Goal: Find specific fact: Find contact information

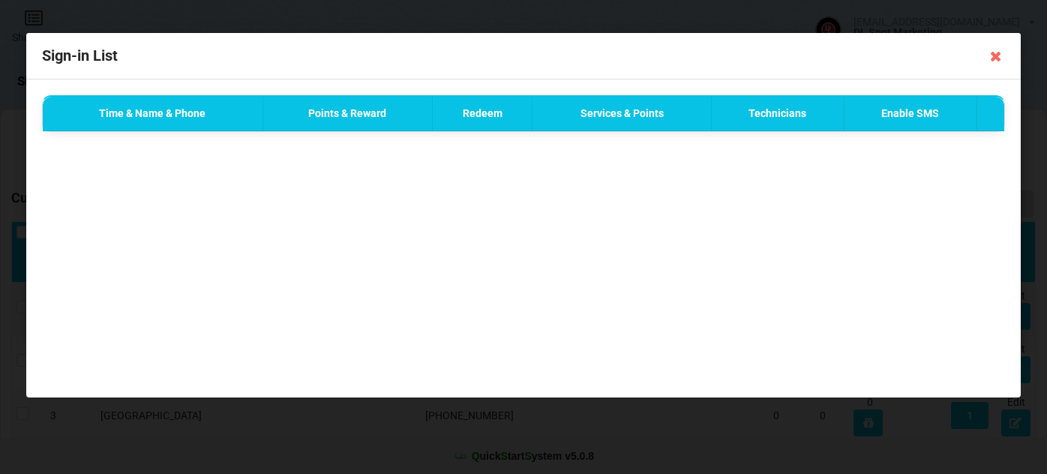
select select "25"
click at [988, 56] on icon at bounding box center [996, 56] width 24 height 24
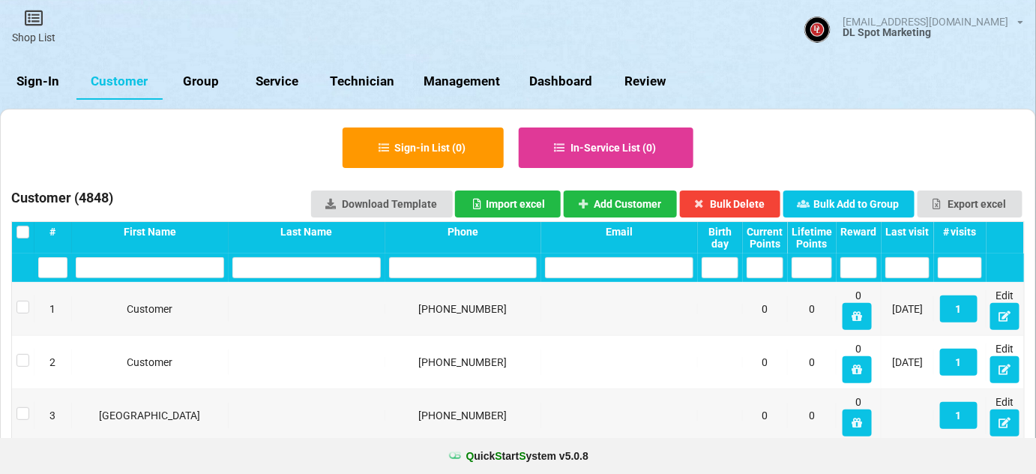
click at [42, 78] on link "Sign-In" at bounding box center [38, 82] width 76 height 36
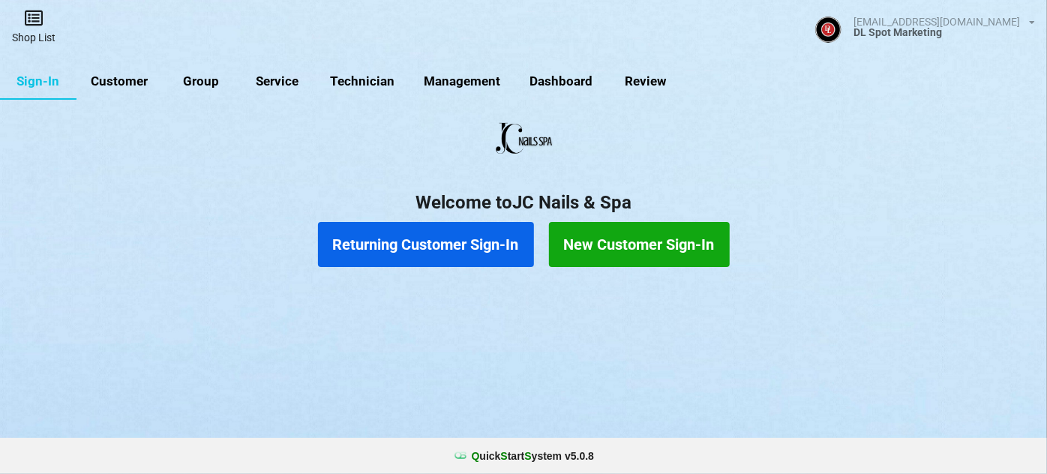
click at [36, 31] on link "Shop List" at bounding box center [33, 26] width 67 height 53
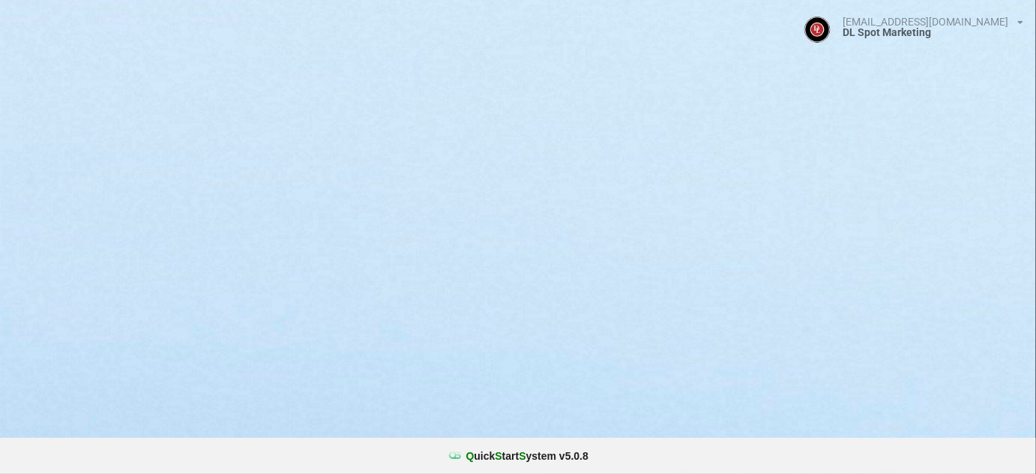
select select "25"
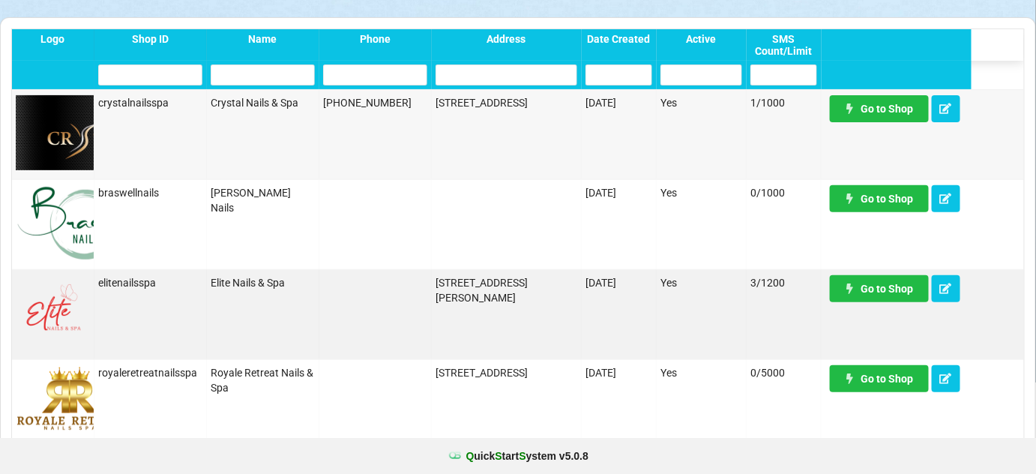
scroll to position [91, 0]
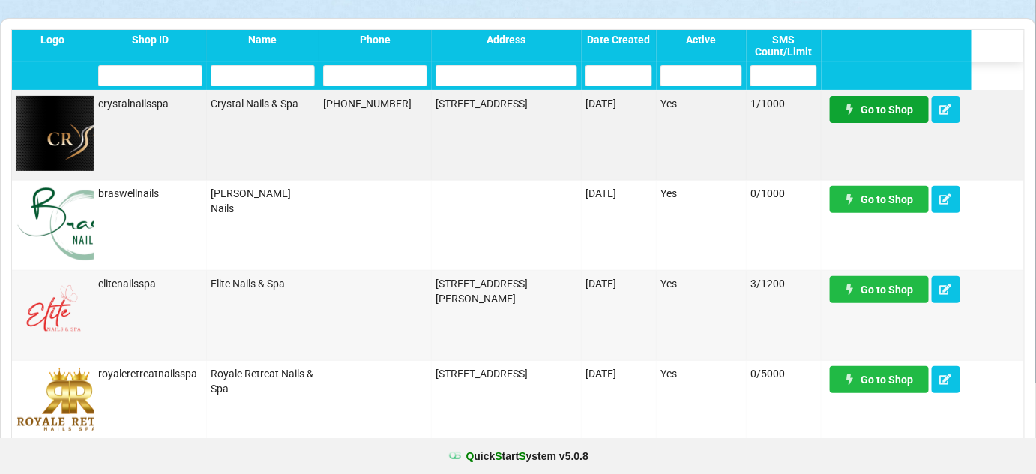
click at [895, 110] on link "Go to Shop" at bounding box center [879, 109] width 99 height 27
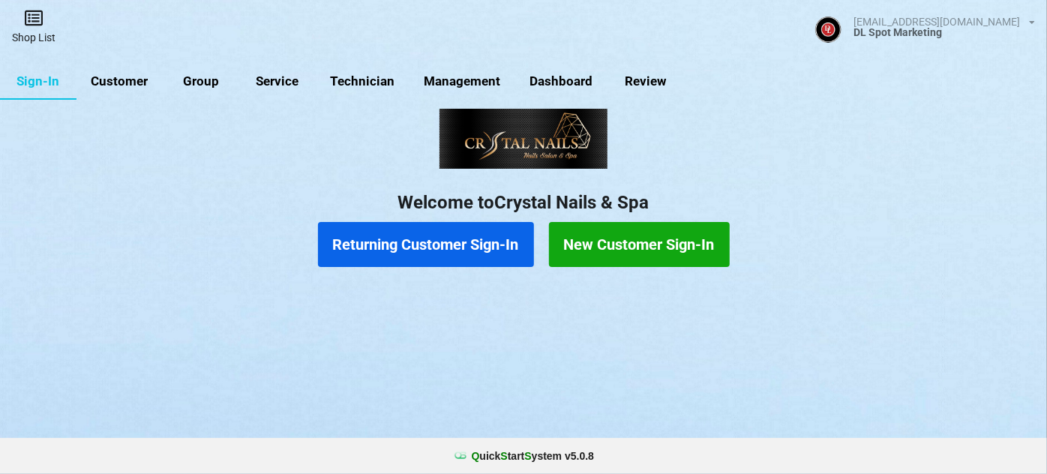
drag, startPoint x: 110, startPoint y: 79, endPoint x: 35, endPoint y: 27, distance: 91.5
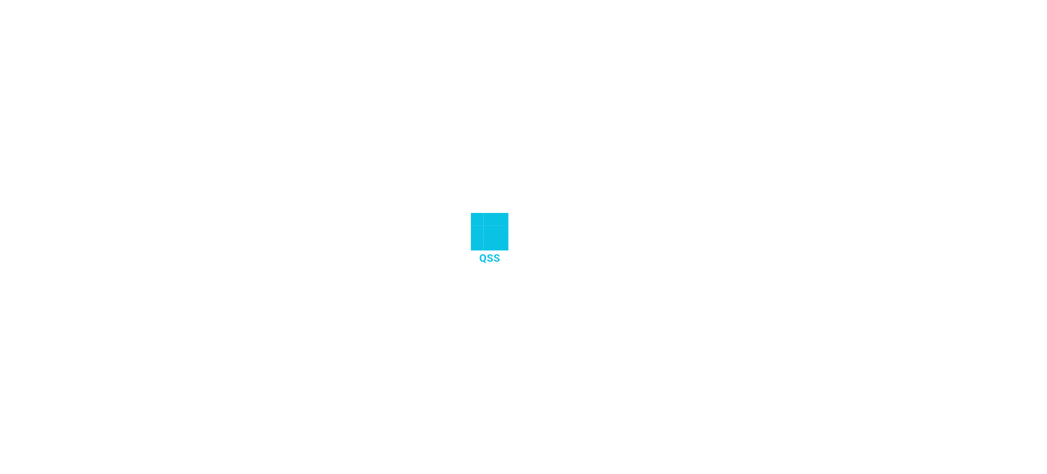
select select "25"
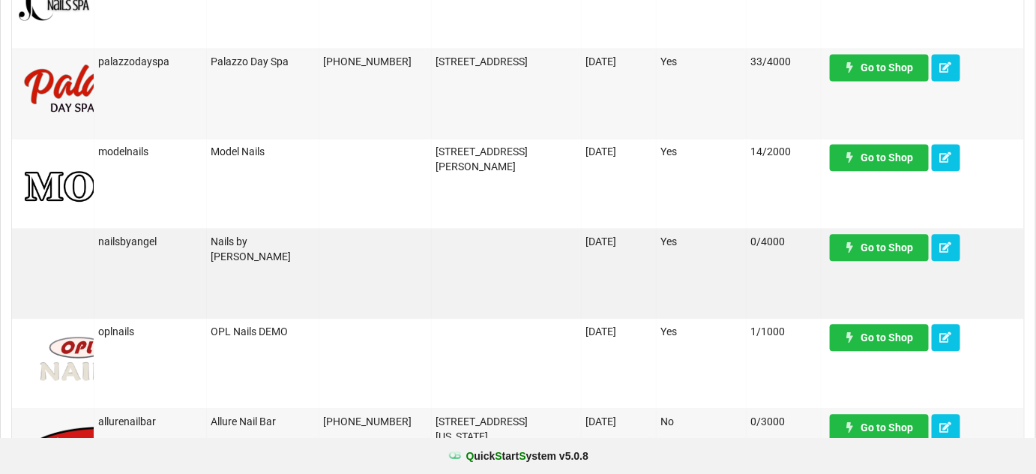
scroll to position [1182, 0]
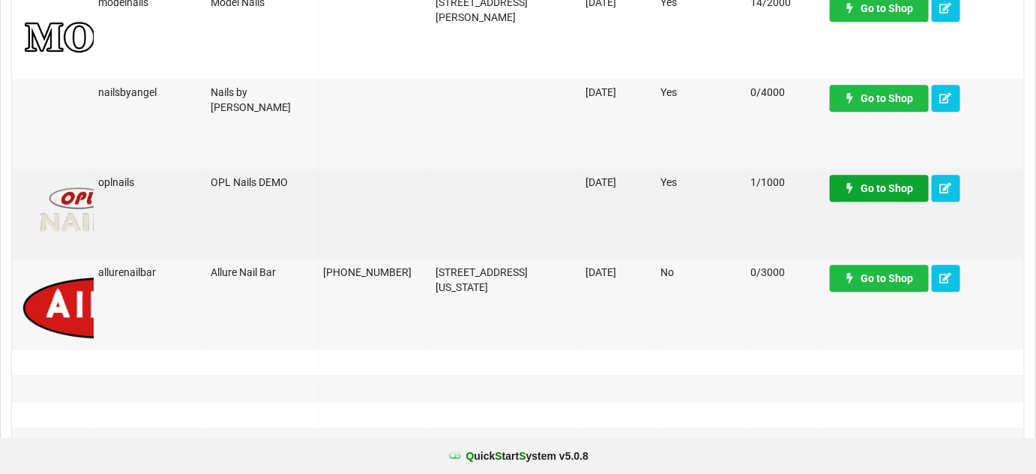
click at [898, 195] on link "Go to Shop" at bounding box center [879, 188] width 99 height 27
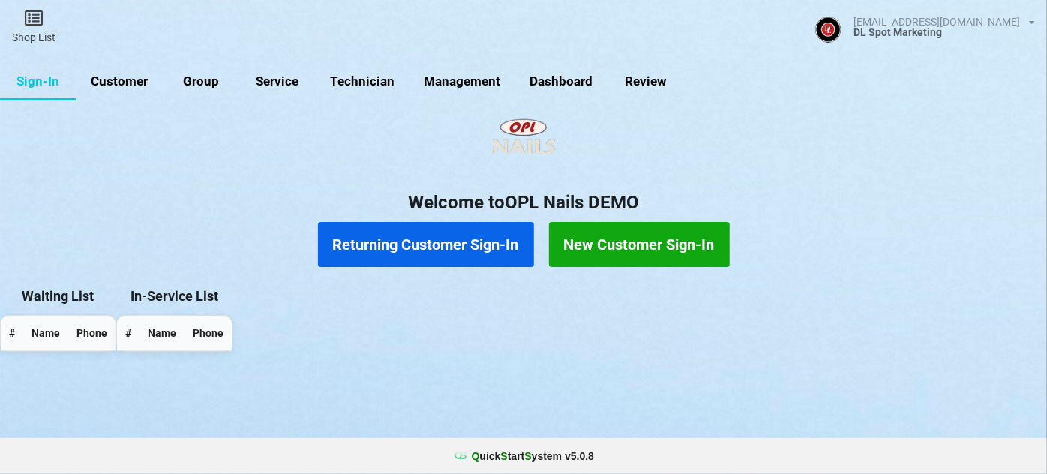
click at [521, 236] on link "Customer" at bounding box center [521, 236] width 1 height 0
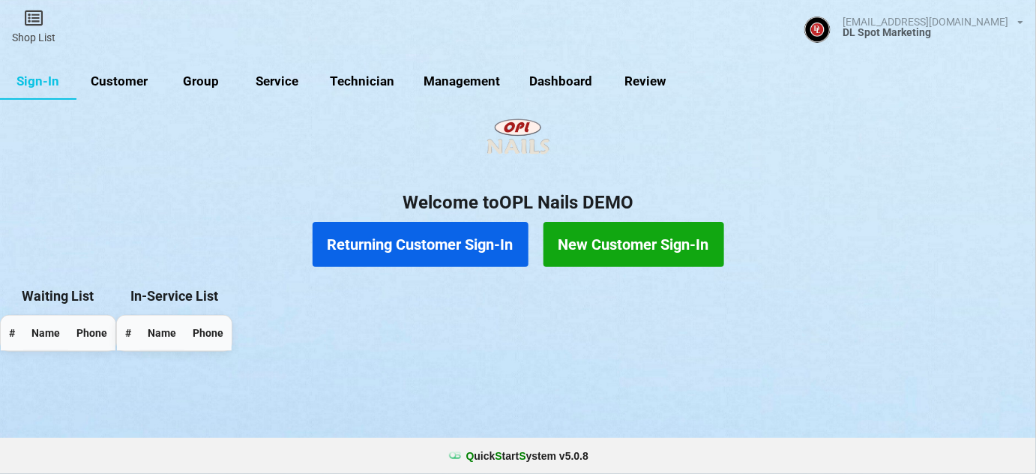
select select "25"
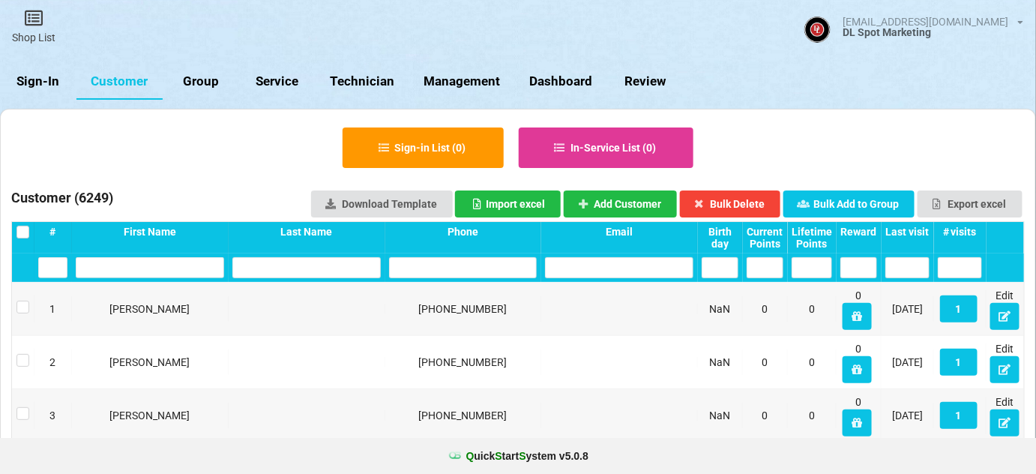
click at [483, 269] on input "text" at bounding box center [463, 267] width 148 height 21
type input "4635"
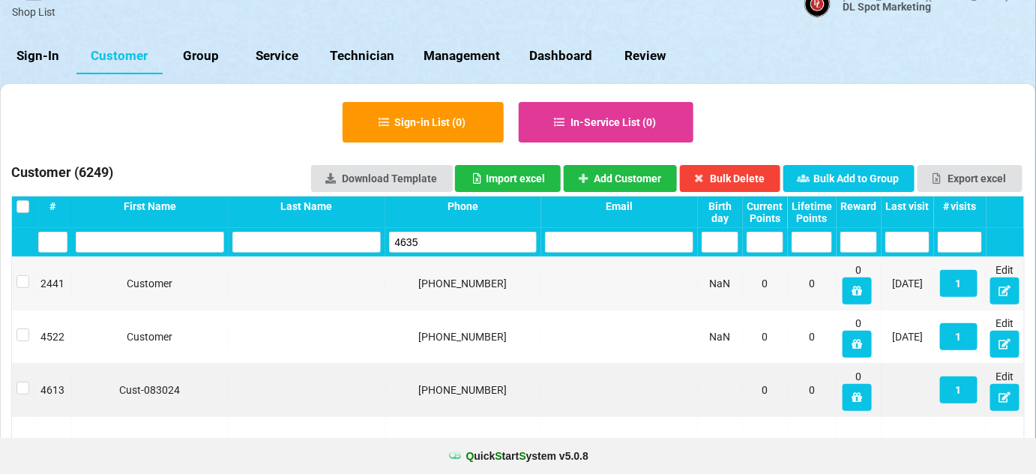
scroll to position [91, 0]
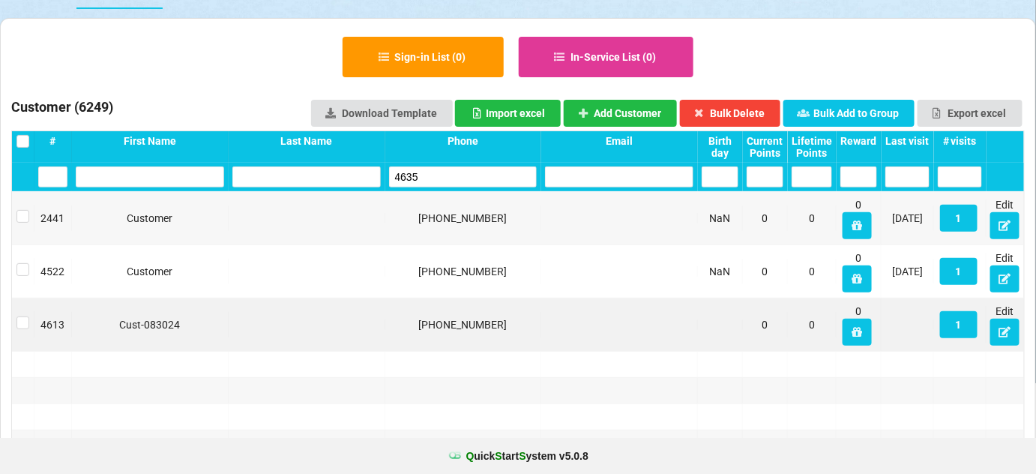
click at [472, 385] on div "[PHONE_NUMBER]" at bounding box center [470, 391] width 128 height 13
click at [472, 322] on div "[PHONE_NUMBER]" at bounding box center [463, 324] width 148 height 15
click at [517, 238] on div "[PHONE_NUMBER]" at bounding box center [517, 238] width 1 height 0
click at [511, 248] on div "[PHONE_NUMBER]" at bounding box center [515, 247] width 9 height 1
click at [457, 321] on div "[PHONE_NUMBER]" at bounding box center [463, 324] width 148 height 15
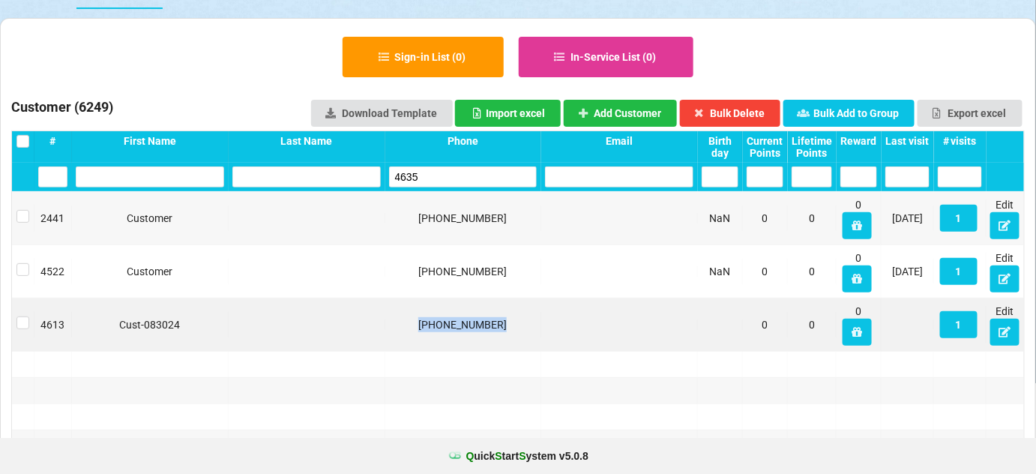
copy div "[PHONE_NUMBER]"
